Goal: Task Accomplishment & Management: Manage account settings

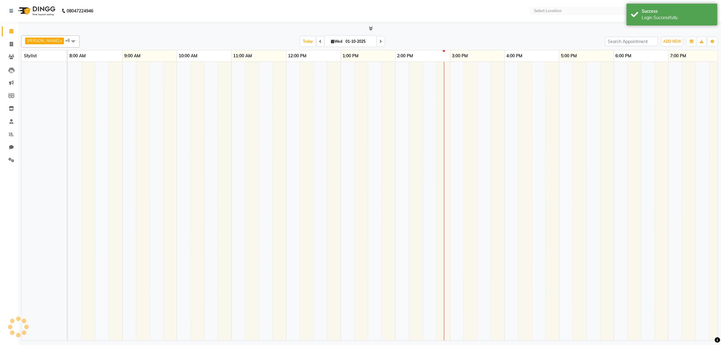
select select "en"
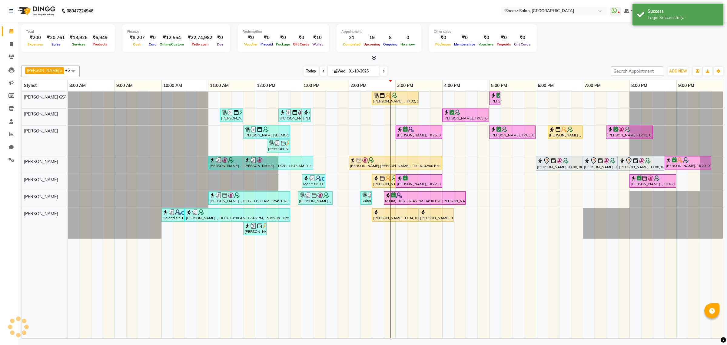
click at [313, 73] on span "Today" at bounding box center [310, 70] width 15 height 9
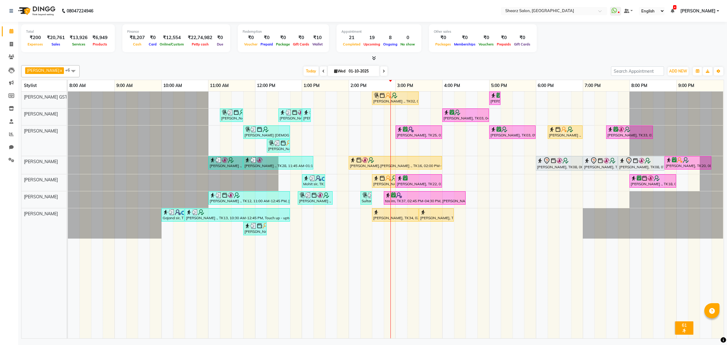
click at [317, 274] on td at bounding box center [319, 214] width 12 height 247
click at [226, 217] on div "[PERSON_NAME] ., TK13, 10:30 AM-12:45 PM, Touch up - upto 2 Inch - Inoa,Haircut…" at bounding box center [237, 215] width 104 height 12
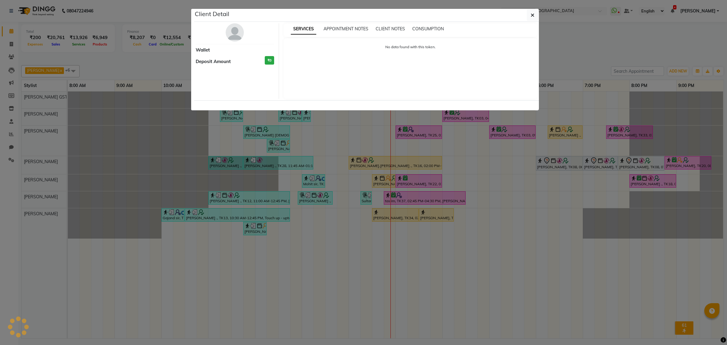
select select "3"
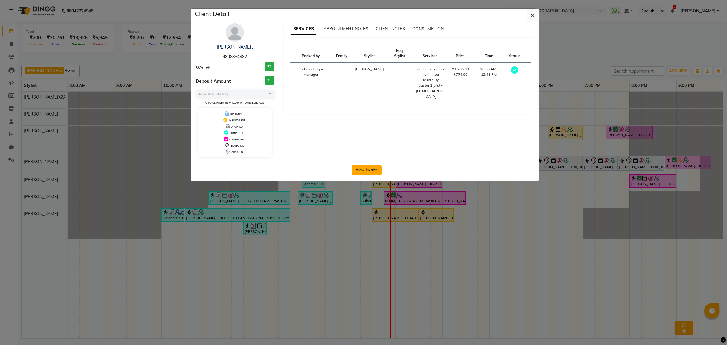
click at [368, 170] on button "View Invoice" at bounding box center [367, 170] width 30 height 10
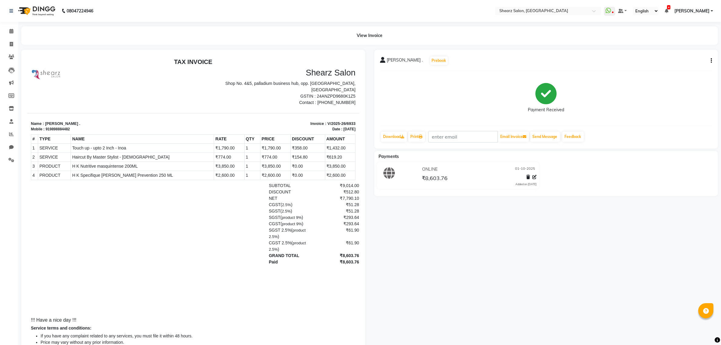
click at [710, 61] on button "button" at bounding box center [710, 61] width 4 height 6
click at [674, 70] on div "Edit Invoice" at bounding box center [681, 69] width 41 height 8
select select "service"
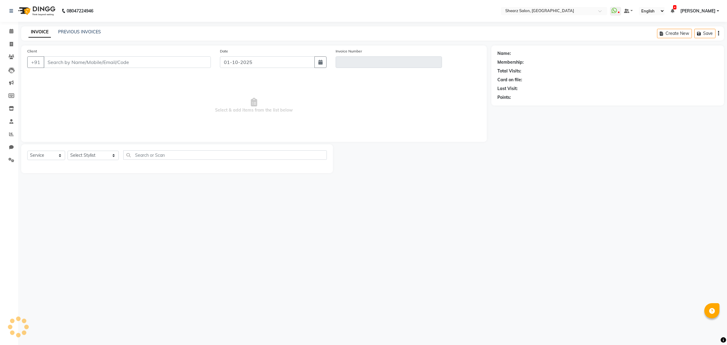
type input "9898884482"
type input "V/2025-26/6933"
select select "select"
select select "1: Object"
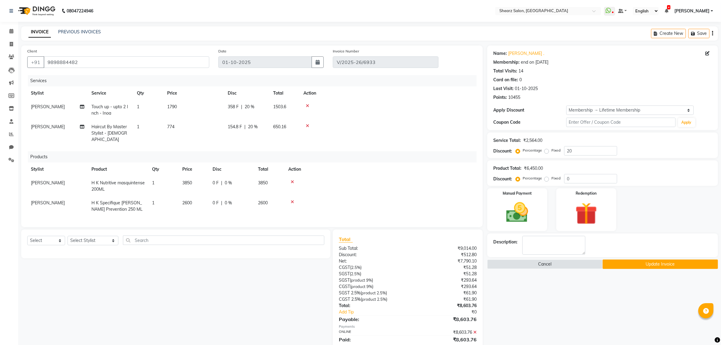
click at [270, 196] on td "2600" at bounding box center [269, 206] width 30 height 20
select select "77486"
click at [203, 200] on input "2600" at bounding box center [193, 204] width 23 height 9
type input "2"
type input "2950"
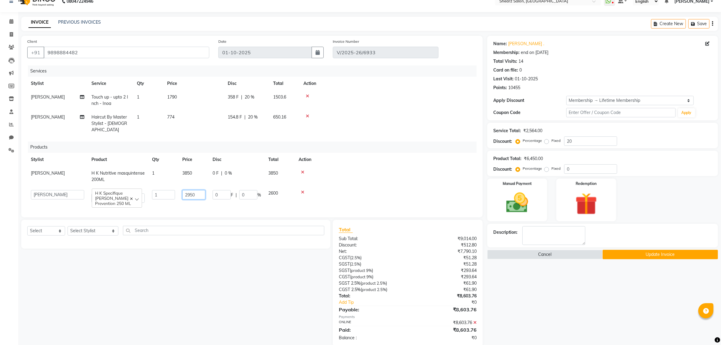
scroll to position [18, 0]
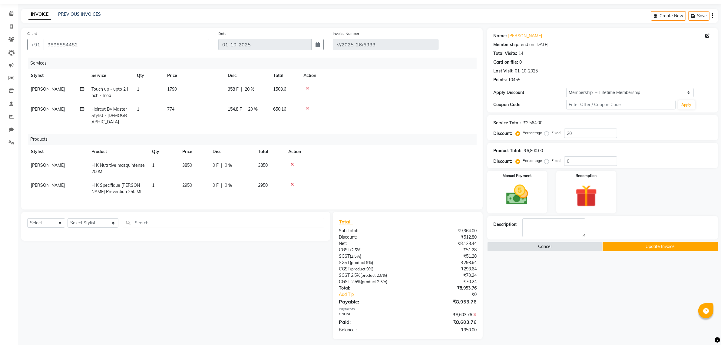
click at [476, 310] on div "Total Sub Total: ₹9,364.00 Discount: ₹512.80 Net: ₹8,123.44 CGST ( 2.5% ) ₹51.2…" at bounding box center [408, 275] width 138 height 115
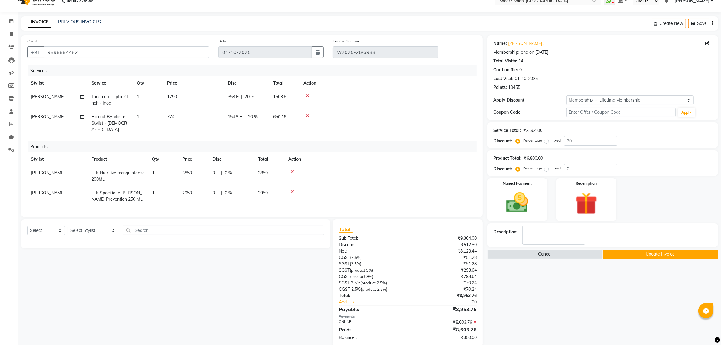
scroll to position [20, 0]
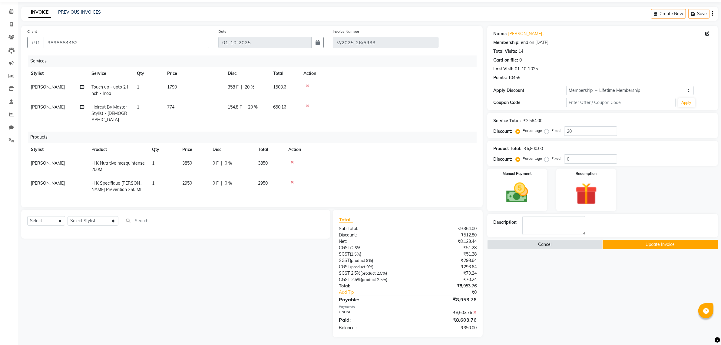
click at [474, 310] on icon at bounding box center [474, 312] width 3 height 4
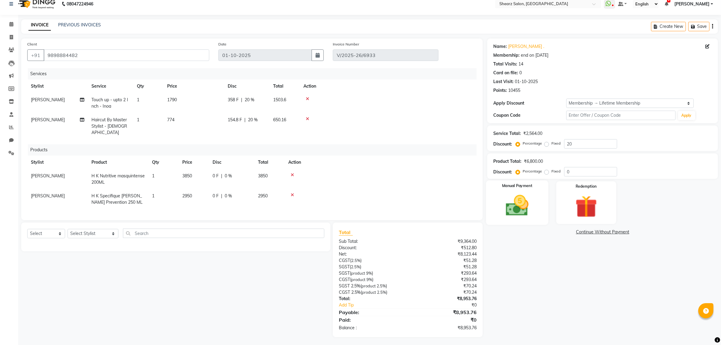
click at [521, 200] on img at bounding box center [517, 205] width 37 height 26
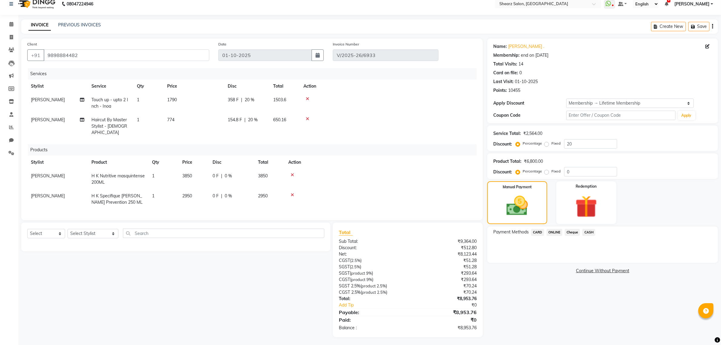
click at [555, 232] on span "ONLINE" at bounding box center [555, 232] width 16 height 7
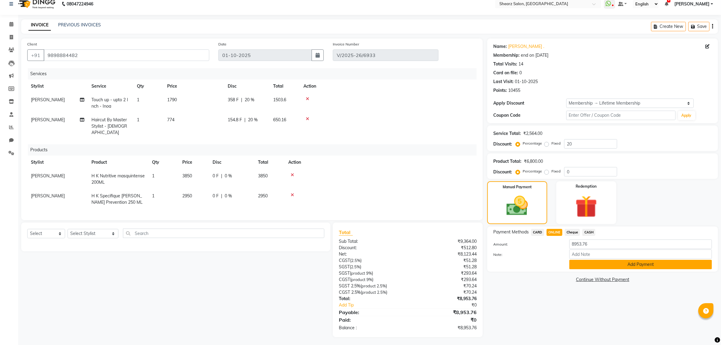
click at [606, 263] on button "Add Payment" at bounding box center [640, 264] width 143 height 9
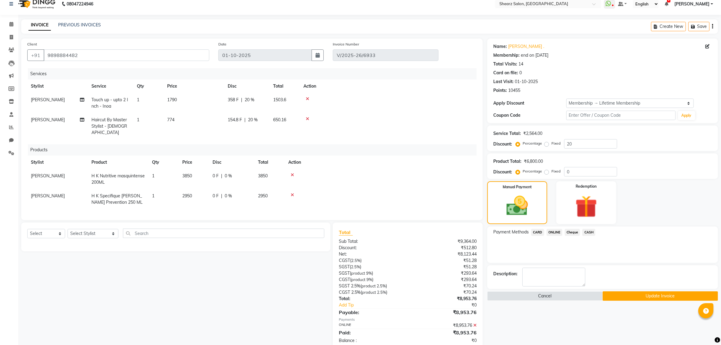
click at [656, 293] on button "Update Invoice" at bounding box center [660, 295] width 115 height 9
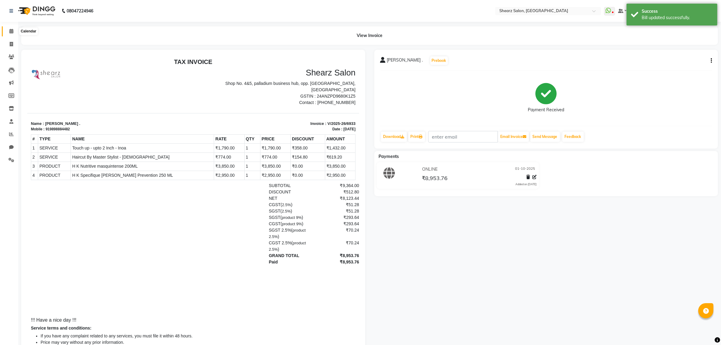
click at [11, 30] on icon at bounding box center [11, 31] width 4 height 5
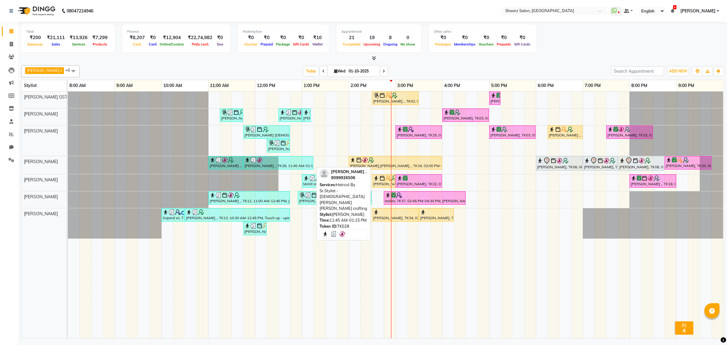
click at [263, 165] on div "[PERSON_NAME] ., TK28, 11:45 AM-01:15 PM, Haircut By Sr.Stylist - [DEMOGRAPHIC_…" at bounding box center [278, 163] width 69 height 12
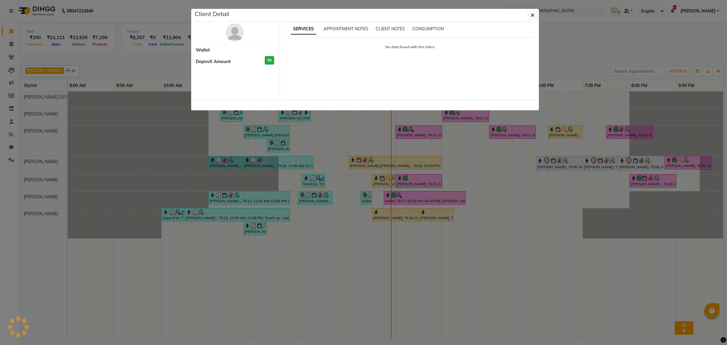
select select "3"
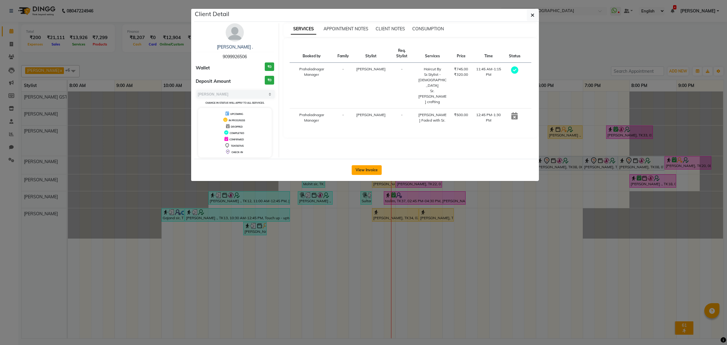
click at [363, 169] on button "View Invoice" at bounding box center [367, 170] width 30 height 10
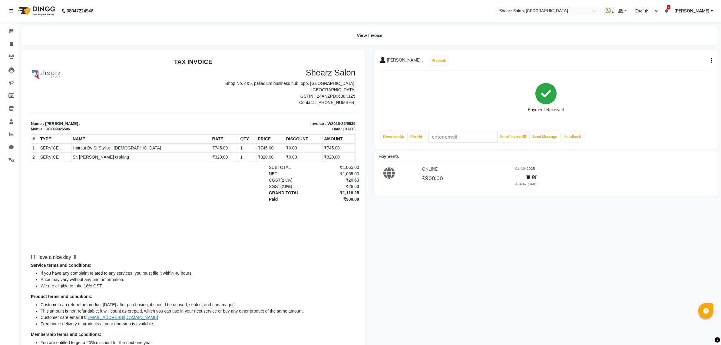
click at [712, 61] on icon "button" at bounding box center [711, 61] width 1 height 0
click at [534, 176] on icon at bounding box center [534, 177] width 4 height 4
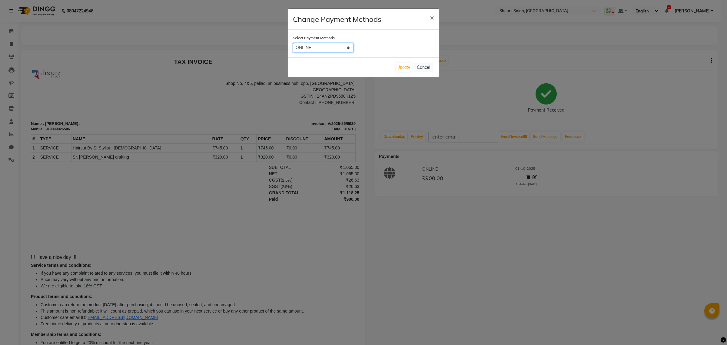
click at [326, 47] on select "CARD ONLINE Cheque CASH" at bounding box center [323, 47] width 61 height 9
select select "1"
click at [293, 43] on select "CARD ONLINE Cheque CASH" at bounding box center [323, 47] width 61 height 9
click at [396, 67] on button "Update" at bounding box center [404, 67] width 16 height 8
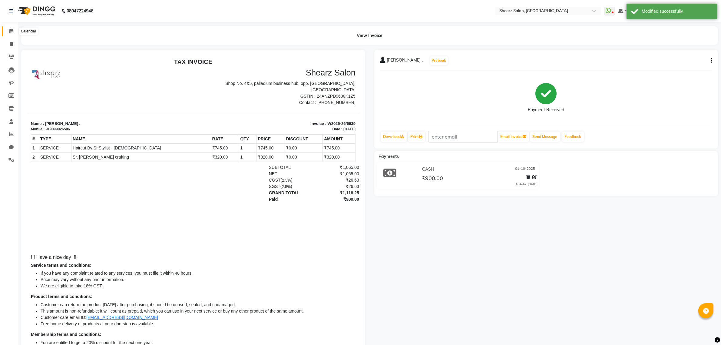
click at [11, 32] on icon at bounding box center [11, 31] width 4 height 5
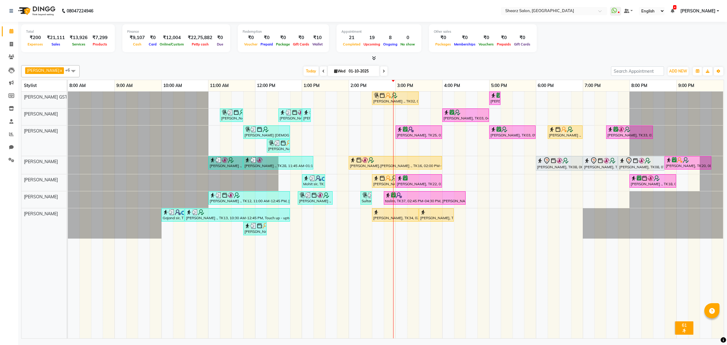
click at [496, 119] on div "[PERSON_NAME] ., TK02, 02:30 PM-03:30 PM, Cirepil Roll On Wax [PERSON_NAME] ., …" at bounding box center [396, 214] width 656 height 247
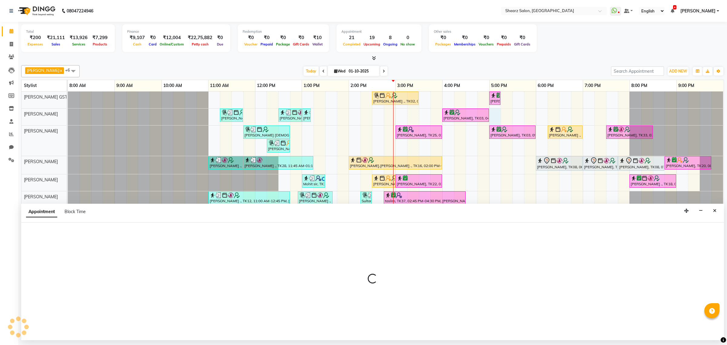
select select "77443"
select select "tentative"
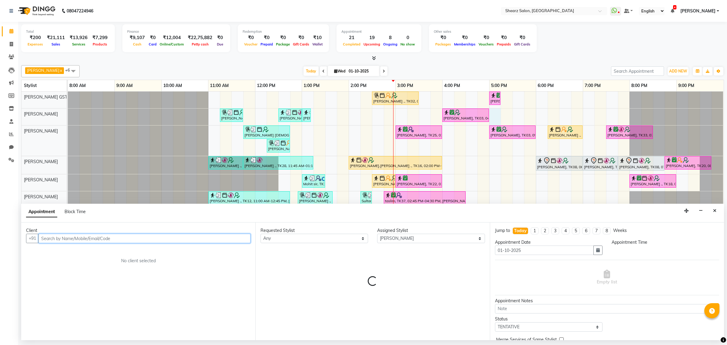
select select "1020"
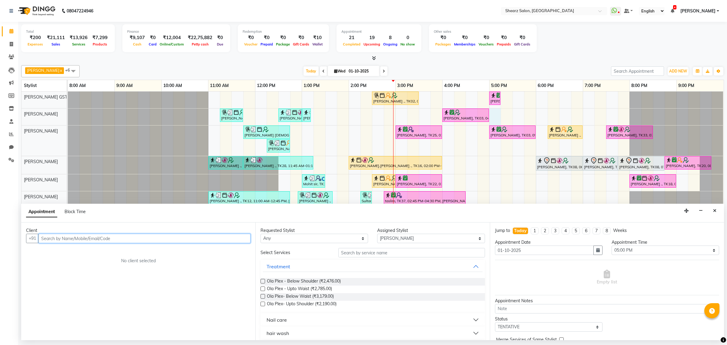
click at [99, 237] on input "text" at bounding box center [144, 238] width 212 height 9
click at [86, 254] on span "[PERSON_NAME] ." at bounding box center [67, 251] width 41 height 6
type input "9377370777"
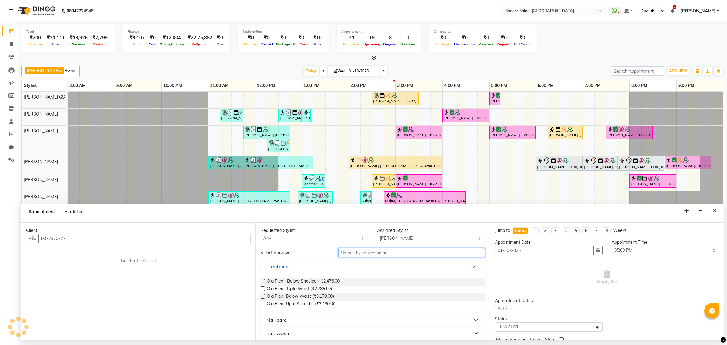
click at [355, 257] on input "text" at bounding box center [411, 252] width 147 height 9
type input "head"
click at [330, 279] on span "Head massage with oil men (₹619.00)" at bounding box center [304, 282] width 74 height 8
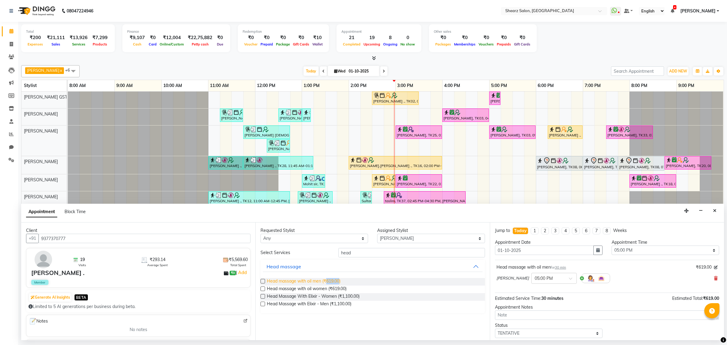
click at [330, 279] on span "Head massage with oil men (₹619.00)" at bounding box center [304, 282] width 74 height 8
checkbox input "false"
drag, startPoint x: 366, startPoint y: 253, endPoint x: 156, endPoint y: 249, distance: 209.6
click at [158, 249] on div "Client +91 9377370777 19 Visits ₹293.14 Average Spent ₹5,569.60 Total Spent [PE…" at bounding box center [372, 281] width 703 height 118
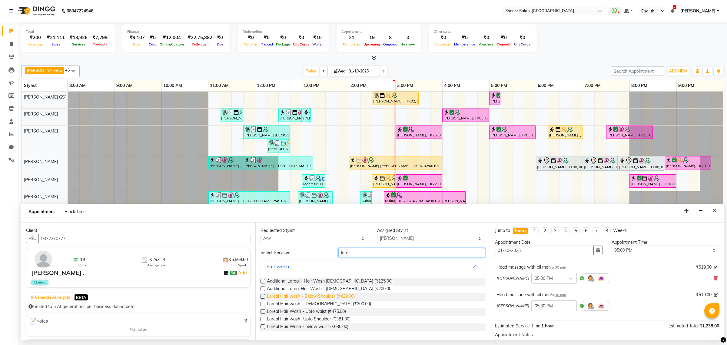
type input "lore"
click at [331, 299] on span "Loreal Hair wash - Below Shoulder (₹429.00)" at bounding box center [311, 297] width 88 height 8
checkbox input "false"
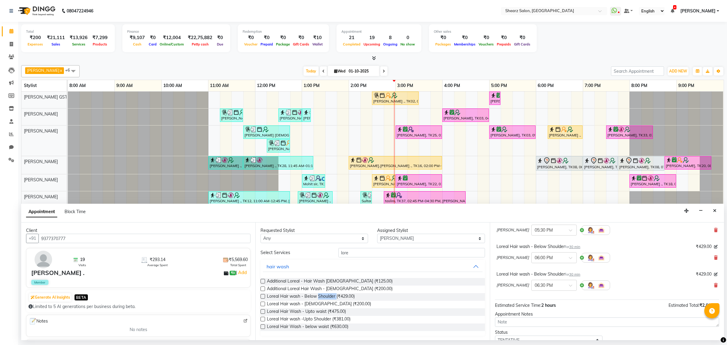
scroll to position [119, 0]
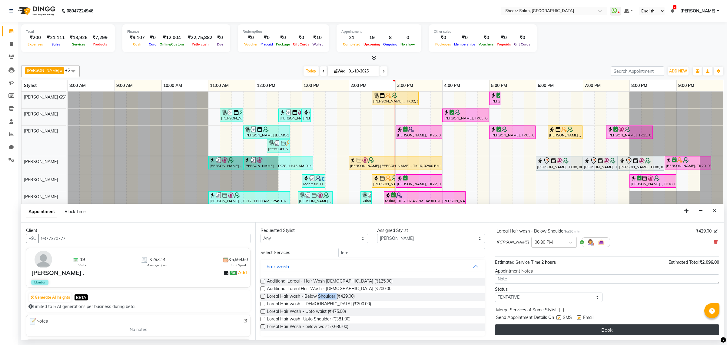
click at [588, 332] on button "Book" at bounding box center [607, 329] width 224 height 11
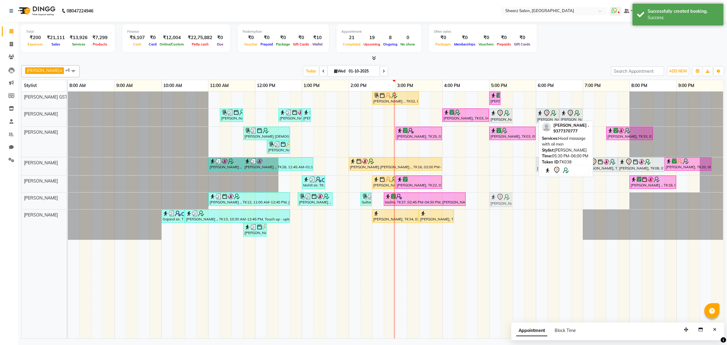
drag, startPoint x: 517, startPoint y: 115, endPoint x: 498, endPoint y: 193, distance: 80.6
click at [495, 195] on tbody "[PERSON_NAME] ., TK02, 02:30 PM-03:30 PM, Cirepil Roll On Wax [PERSON_NAME] ., …" at bounding box center [395, 165] width 655 height 148
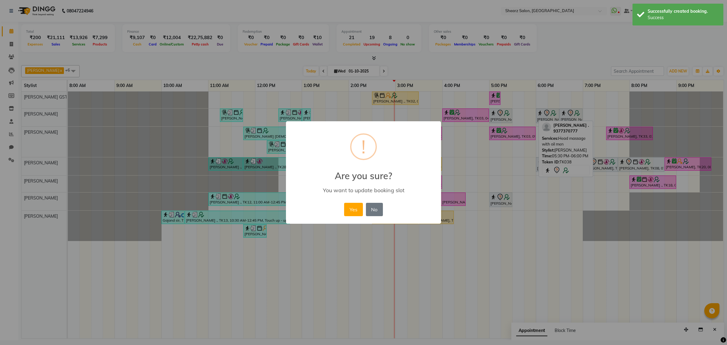
drag, startPoint x: 352, startPoint y: 204, endPoint x: 532, endPoint y: 153, distance: 186.8
click at [360, 204] on button "Yes" at bounding box center [353, 209] width 18 height 13
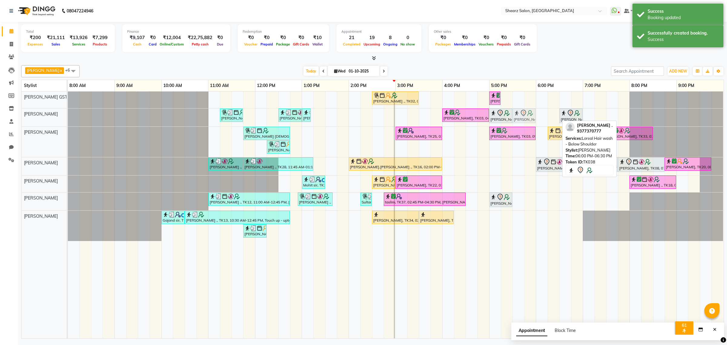
drag, startPoint x: 542, startPoint y: 112, endPoint x: 523, endPoint y: 114, distance: 19.5
click at [68, 114] on div "[PERSON_NAME] VAISNAN ., TK19, 11:15 AM-11:45 AM, Foot massage - 30 min [PERSON…" at bounding box center [68, 117] width 0 height 18
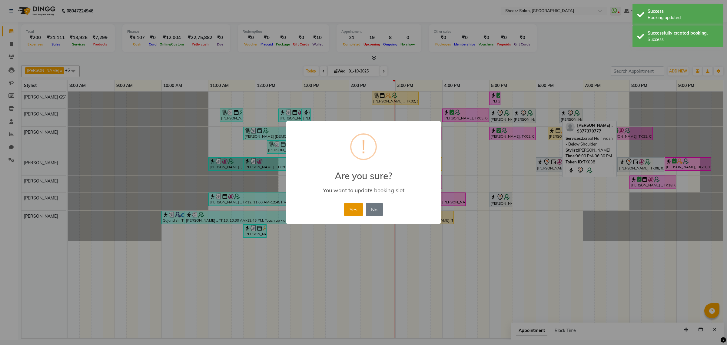
click at [349, 205] on button "Yes" at bounding box center [353, 209] width 18 height 13
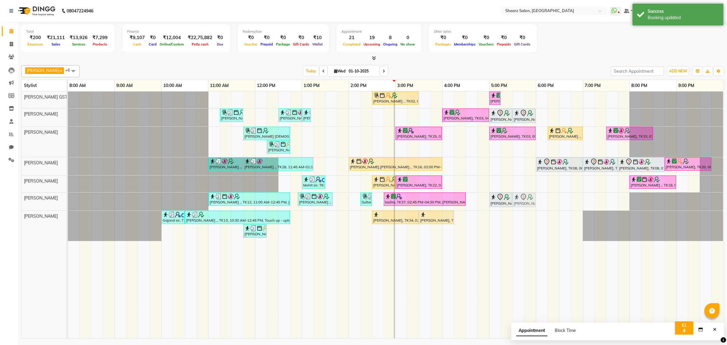
drag, startPoint x: 564, startPoint y: 117, endPoint x: 519, endPoint y: 194, distance: 89.1
click at [519, 199] on tbody "[PERSON_NAME] ., TK02, 02:30 PM-03:30 PM, Cirepil Roll On Wax [PERSON_NAME] ., …" at bounding box center [395, 165] width 655 height 149
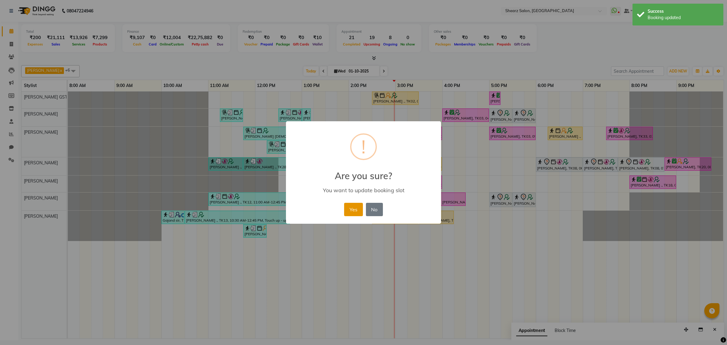
click at [350, 209] on button "Yes" at bounding box center [353, 209] width 18 height 13
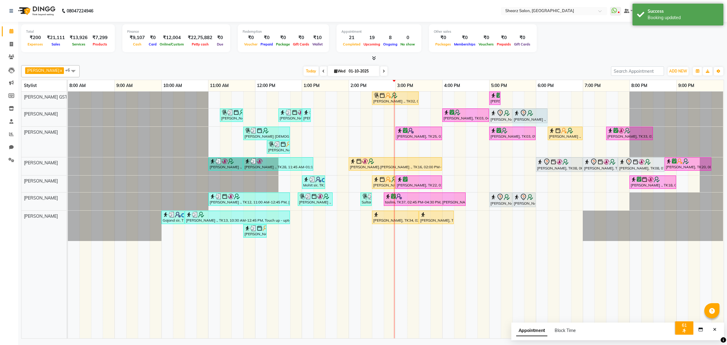
drag, startPoint x: 535, startPoint y: 122, endPoint x: 528, endPoint y: 131, distance: 12.0
click at [68, 121] on div "[PERSON_NAME] VAISNAN ., TK19, 11:15 AM-11:45 AM, Foot massage - 30 min [PERSON…" at bounding box center [68, 117] width 0 height 18
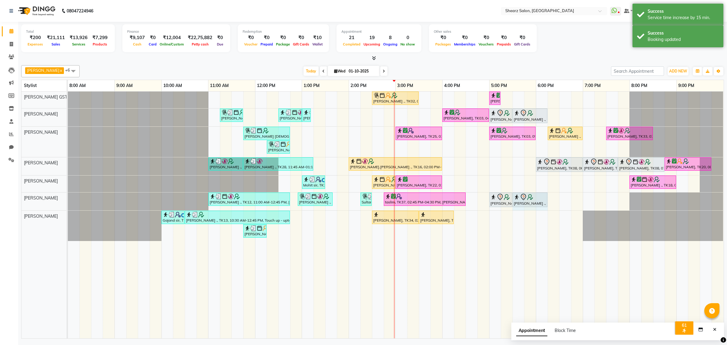
click at [68, 198] on div "[PERSON_NAME] ., TK12, 11:00 AM-12:45 PM, [PERSON_NAME] Pearl glow facial (₹438…" at bounding box center [68, 201] width 0 height 18
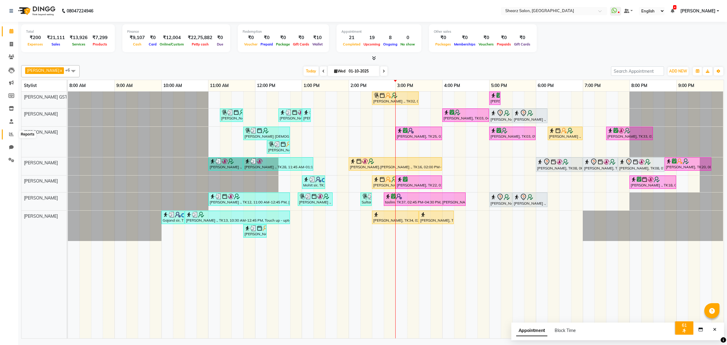
click at [7, 137] on span at bounding box center [11, 134] width 11 height 7
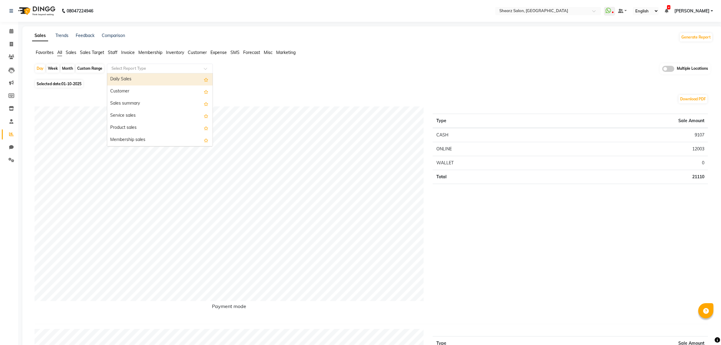
click at [164, 68] on input "text" at bounding box center [153, 68] width 87 height 6
click at [158, 88] on div "Customer" at bounding box center [159, 91] width 105 height 12
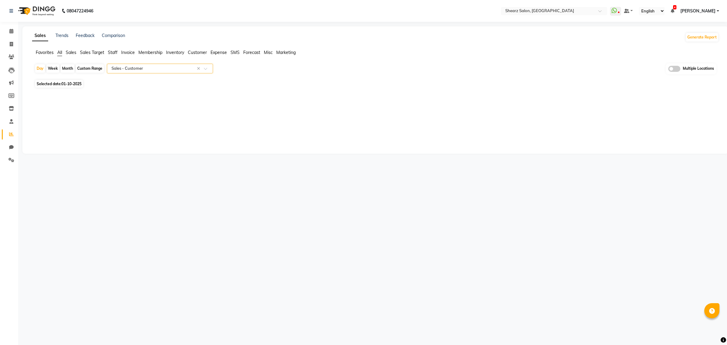
select select "full_report"
select select "csv"
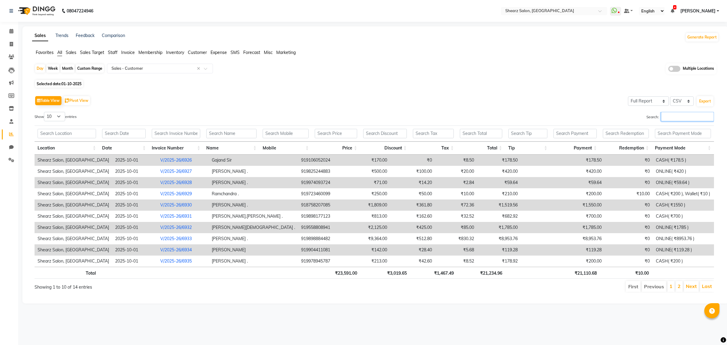
click at [670, 120] on input "Search:" at bounding box center [687, 116] width 53 height 9
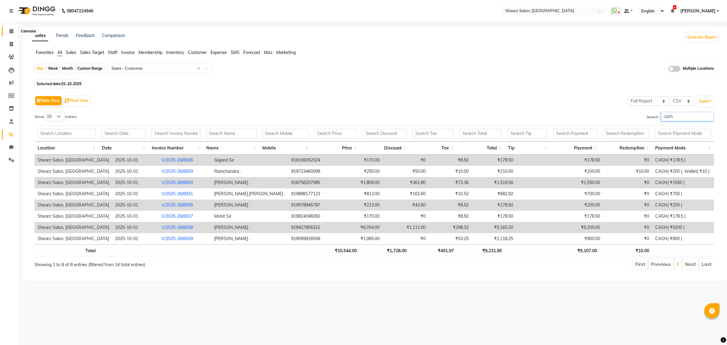
type input "cash"
click at [10, 28] on span at bounding box center [11, 31] width 11 height 7
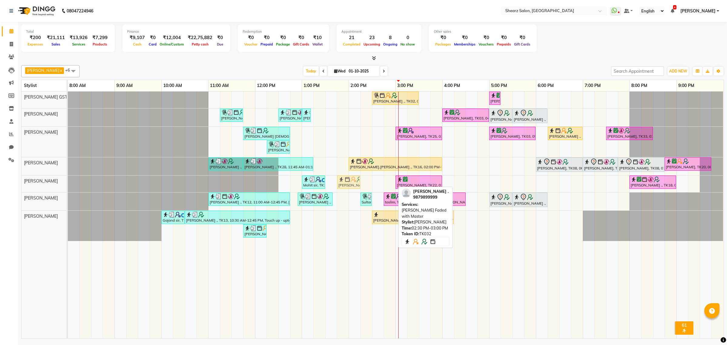
drag, startPoint x: 387, startPoint y: 182, endPoint x: 355, endPoint y: 190, distance: 32.9
click at [355, 190] on div "[PERSON_NAME] ., TK02, 02:30 PM-03:30 PM, Cirepil Roll On Wax [PERSON_NAME] ., …" at bounding box center [396, 214] width 656 height 247
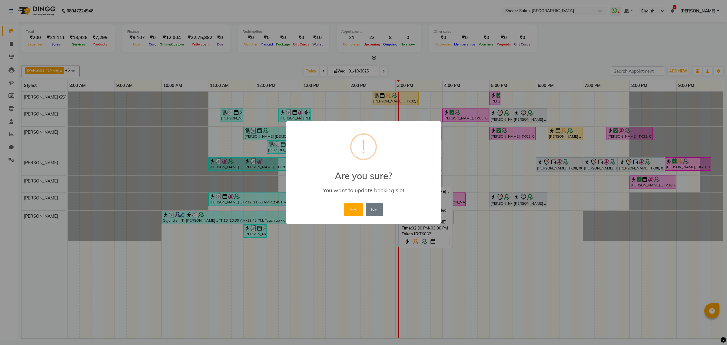
click at [363, 208] on div "Yes No No" at bounding box center [363, 209] width 41 height 16
click at [357, 208] on button "Yes" at bounding box center [353, 209] width 18 height 13
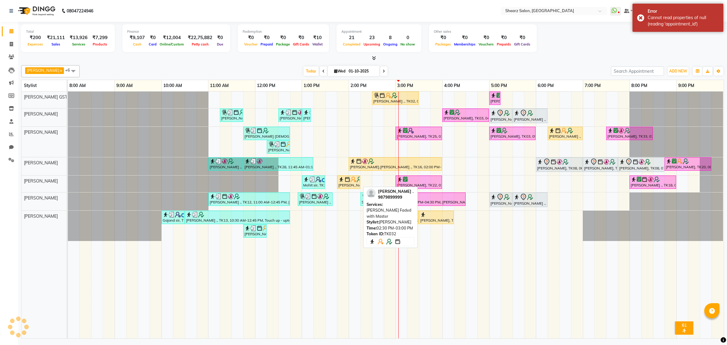
click at [355, 182] on img at bounding box center [353, 179] width 6 height 6
select select "3"
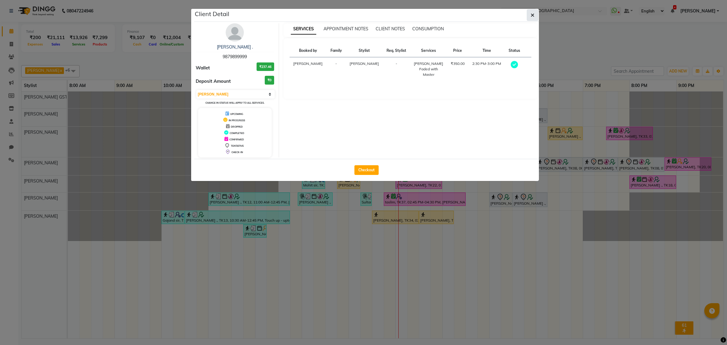
click at [530, 15] on button "button" at bounding box center [533, 15] width 12 height 12
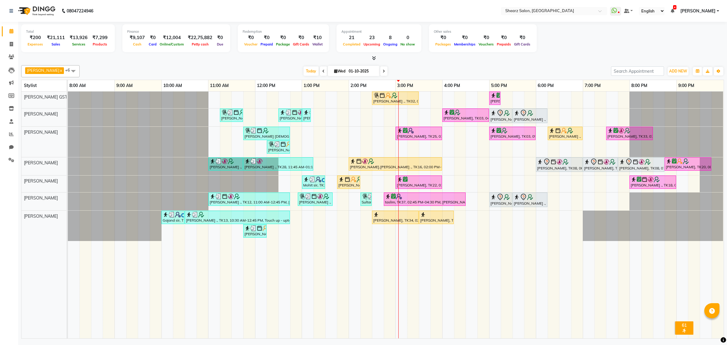
click at [688, 11] on ul "WhatsApp Status ✕ Status: Disconnected Most Recent Message: [DATE] 10:57 AM Rec…" at bounding box center [666, 11] width 112 height 8
click at [700, 11] on span "[PERSON_NAME]" at bounding box center [697, 11] width 35 height 6
click at [694, 38] on link "Sign out" at bounding box center [687, 41] width 55 height 9
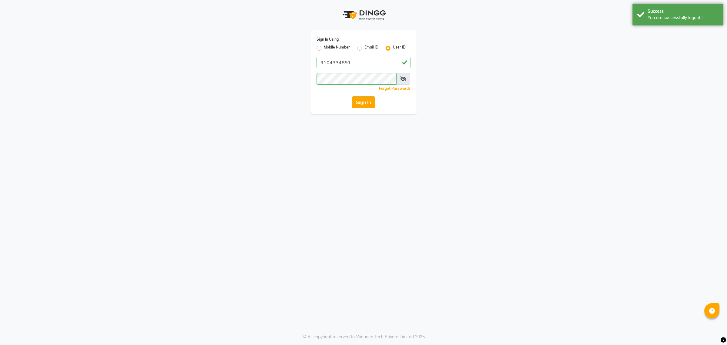
click at [363, 100] on button "Sign In" at bounding box center [363, 102] width 23 height 12
click at [321, 47] on div "Mobile Number" at bounding box center [333, 48] width 33 height 7
click at [340, 45] on label "Mobile Number" at bounding box center [337, 48] width 26 height 7
click at [328, 45] on input "Mobile Number" at bounding box center [326, 47] width 4 height 4
radio input "true"
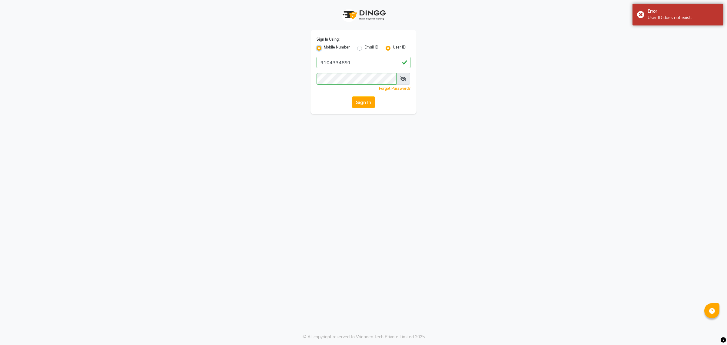
radio input "false"
drag, startPoint x: 360, startPoint y: 59, endPoint x: 366, endPoint y: 65, distance: 8.8
click at [360, 59] on input "Username" at bounding box center [374, 63] width 74 height 12
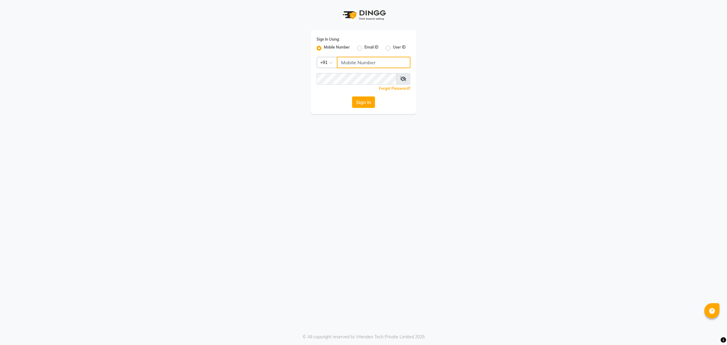
type input "9104334891"
click at [368, 106] on button "Sign In" at bounding box center [363, 102] width 23 height 12
